Goal: Submit feedback/report problem: Leave review/rating

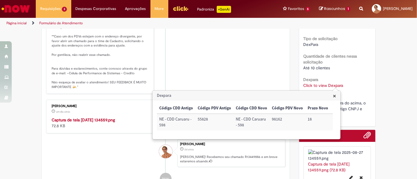
click at [29, 92] on div "Verificar Código de Barras Aguardando Aprovação Aguardando atendimento Em andam…" at bounding box center [208, 48] width 417 height 313
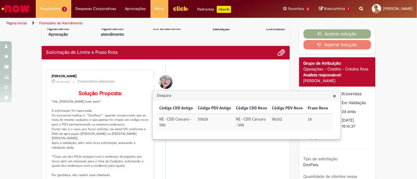
scroll to position [0, 0]
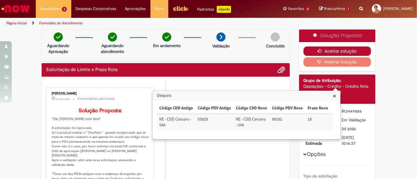
click at [334, 51] on button "Aceitar solução" at bounding box center [337, 51] width 68 height 9
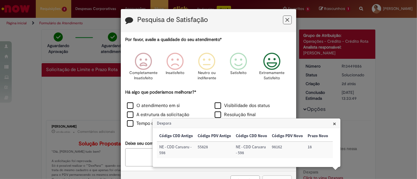
click at [272, 66] on icon "Feedback" at bounding box center [272, 62] width 22 height 18
click at [155, 106] on label "O atendimento em si" at bounding box center [153, 106] width 53 height 7
click at [140, 112] on label "A estrutura da solicitação" at bounding box center [158, 115] width 62 height 7
click at [136, 123] on label "Tempo de Resolução" at bounding box center [153, 123] width 52 height 7
click at [334, 122] on span "×" at bounding box center [334, 124] width 3 height 8
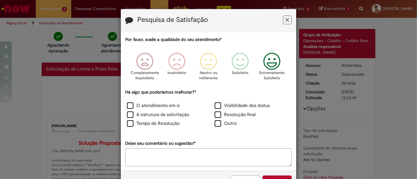
scroll to position [19, 0]
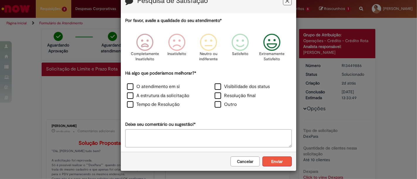
click at [274, 159] on button "Enviar" at bounding box center [276, 162] width 29 height 10
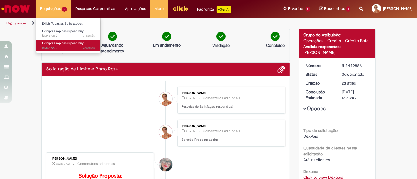
click at [59, 48] on span "3h atrás 3 horas atrás R13457270" at bounding box center [68, 48] width 53 height 5
